Goal: Task Accomplishment & Management: Use online tool/utility

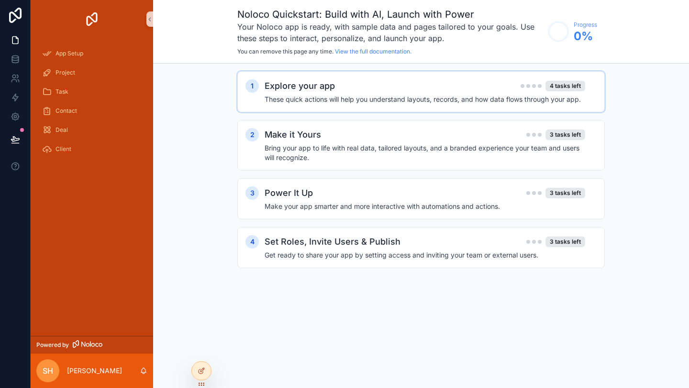
click at [330, 91] on h2 "Explore your app" at bounding box center [300, 85] width 70 height 13
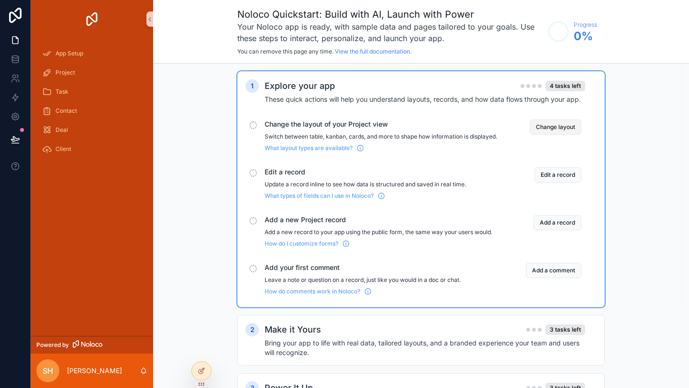
click at [540, 125] on button "Change layout" at bounding box center [556, 127] width 52 height 15
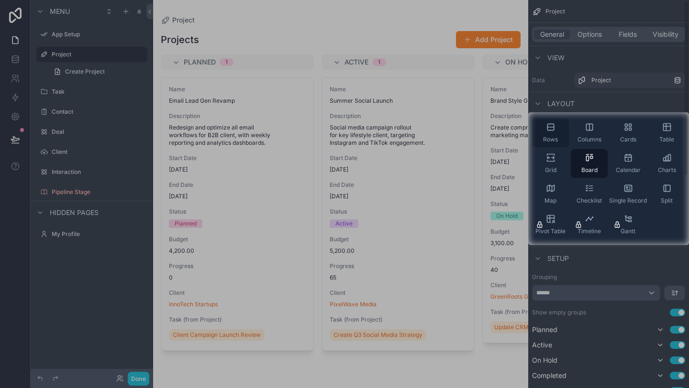
click at [549, 138] on span "Rows" at bounding box center [550, 140] width 15 height 8
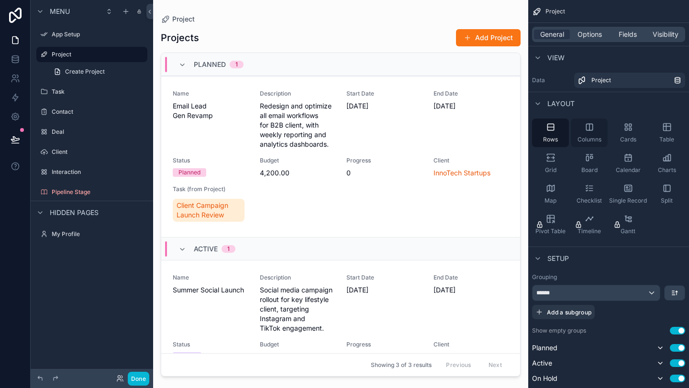
click at [581, 131] on div "Columns" at bounding box center [589, 133] width 37 height 29
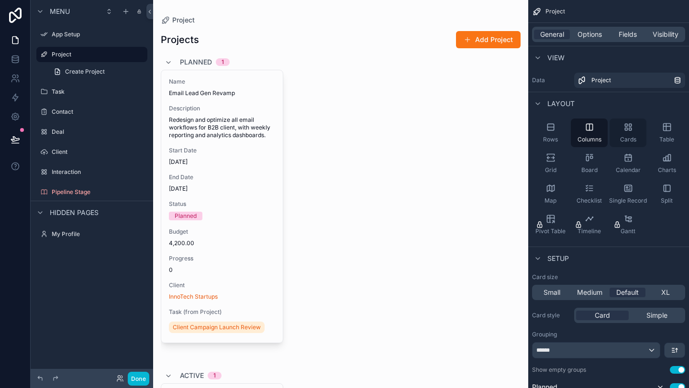
click at [618, 127] on div "Cards" at bounding box center [627, 133] width 37 height 29
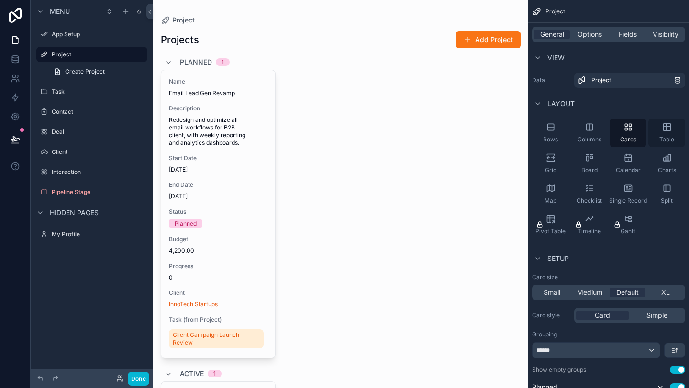
click at [678, 124] on div "Table" at bounding box center [666, 133] width 37 height 29
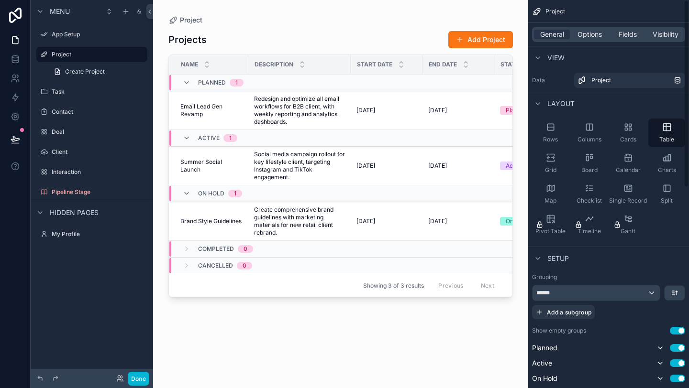
click at [660, 224] on div "Rows Columns Cards Table Grid Board Calendar Charts Map Checklist Single Record…" at bounding box center [608, 179] width 161 height 128
click at [553, 161] on icon "scrollable content" at bounding box center [550, 160] width 7 height 1
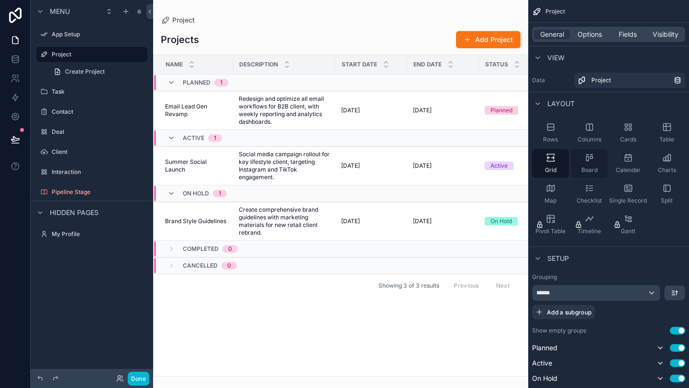
click at [584, 161] on div "Board" at bounding box center [589, 163] width 37 height 29
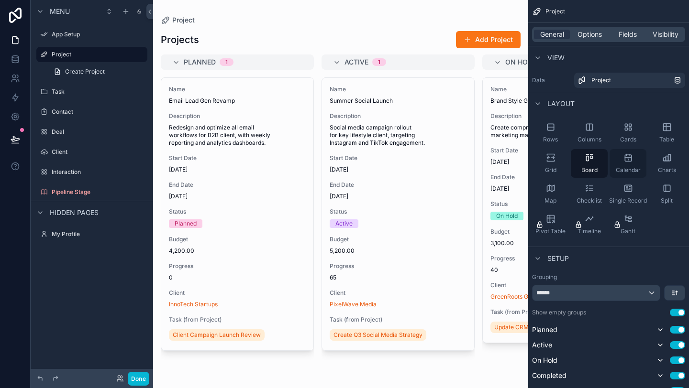
click at [630, 164] on div "Calendar" at bounding box center [627, 163] width 37 height 29
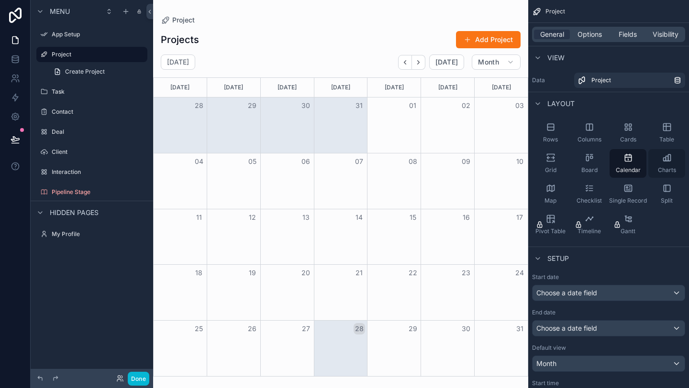
click at [664, 159] on icon "scrollable content" at bounding box center [667, 158] width 10 height 10
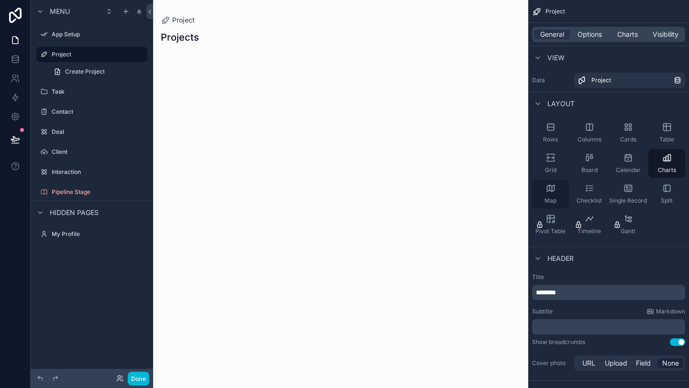
click at [555, 189] on div "Map" at bounding box center [550, 194] width 37 height 29
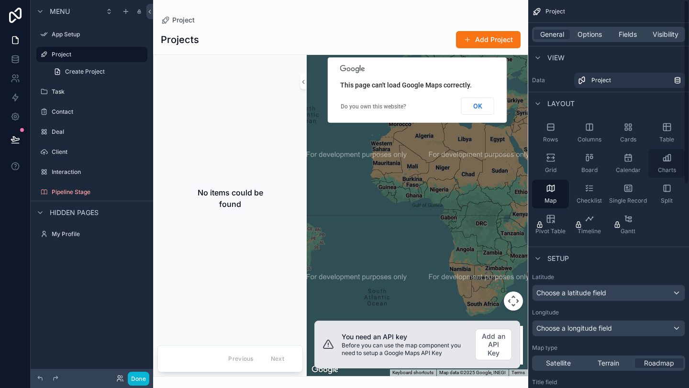
click at [663, 155] on icon "scrollable content" at bounding box center [667, 158] width 10 height 10
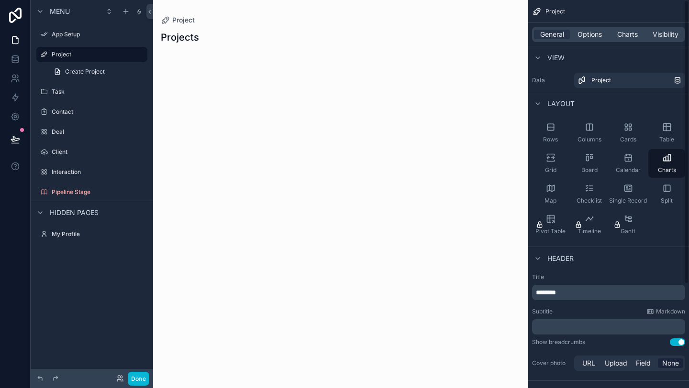
click at [662, 228] on div "Rows Columns Cards Table Grid Board Calendar Charts Map Checklist Single Record…" at bounding box center [608, 179] width 161 height 128
click at [665, 234] on div "Rows Columns Cards Table Grid Board Calendar Charts Map Checklist Single Record…" at bounding box center [608, 179] width 161 height 128
click at [590, 189] on icon "scrollable content" at bounding box center [590, 189] width 10 height 10
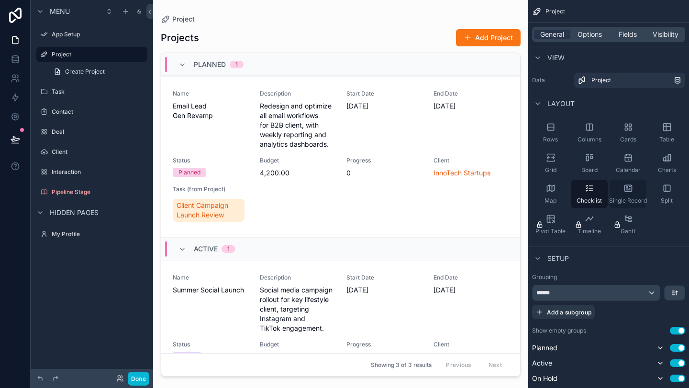
click at [620, 191] on div "Single Record" at bounding box center [627, 194] width 37 height 29
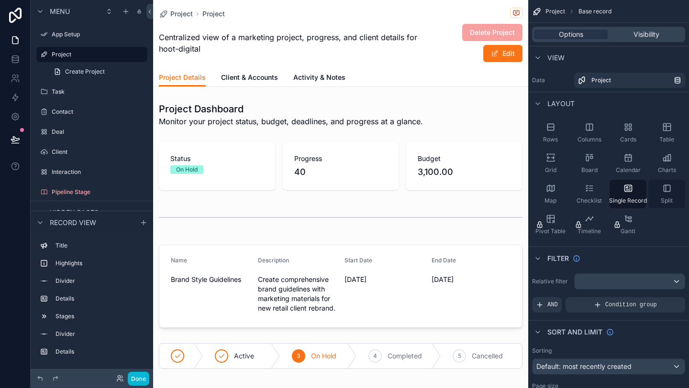
click at [662, 190] on icon "scrollable content" at bounding box center [667, 189] width 10 height 10
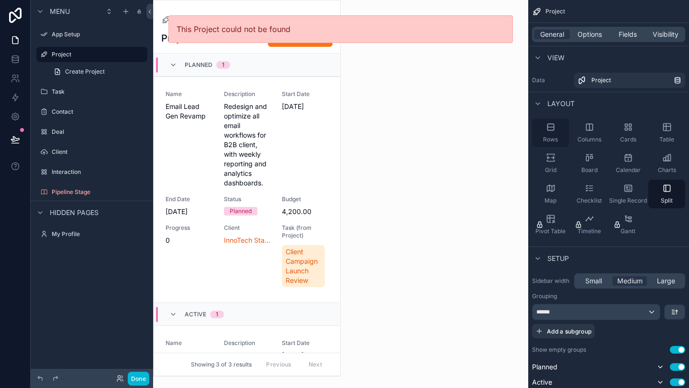
click at [553, 132] on icon "scrollable content" at bounding box center [551, 127] width 10 height 10
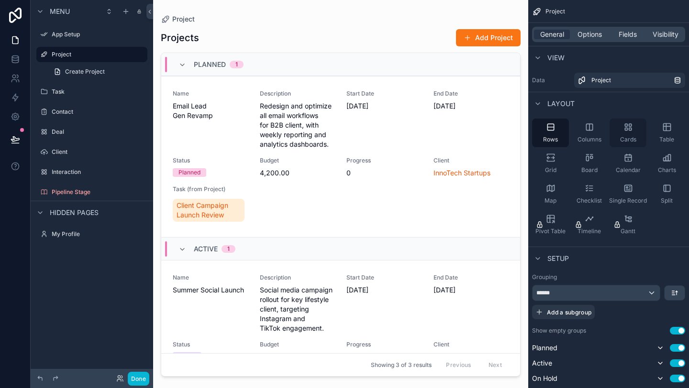
click at [621, 133] on div "Cards" at bounding box center [627, 133] width 37 height 29
